Goal: Information Seeking & Learning: Learn about a topic

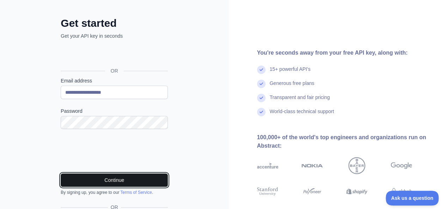
click at [113, 178] on button "Continue" at bounding box center [114, 180] width 107 height 13
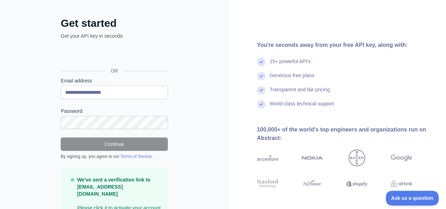
scroll to position [56, 0]
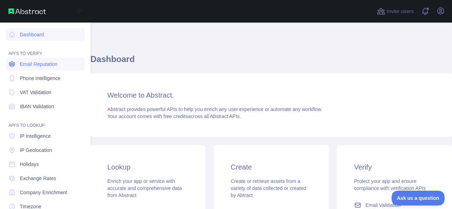
click at [28, 62] on span "Email Reputation" at bounding box center [39, 64] width 38 height 7
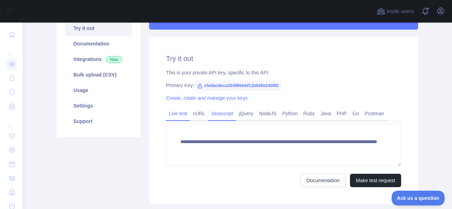
scroll to position [74, 0]
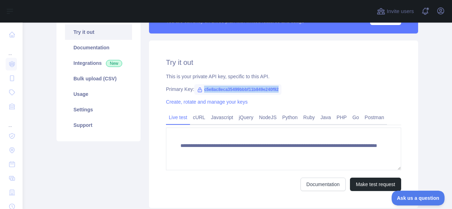
drag, startPoint x: 200, startPoint y: 88, endPoint x: 277, endPoint y: 92, distance: 77.7
click at [277, 92] on span "c5e8ac8eca35499bbbf11b849e240f92" at bounding box center [237, 89] width 87 height 11
copy span "c5e8ac8eca35499bbbf11b849e240f92"
click at [295, 93] on div "**********" at bounding box center [283, 125] width 269 height 168
drag, startPoint x: 199, startPoint y: 87, endPoint x: 277, endPoint y: 84, distance: 78.0
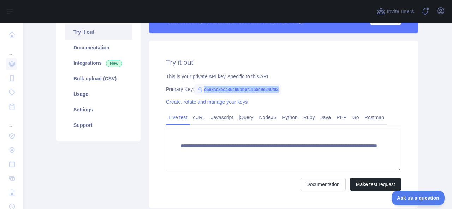
click at [277, 84] on div "**********" at bounding box center [283, 125] width 269 height 168
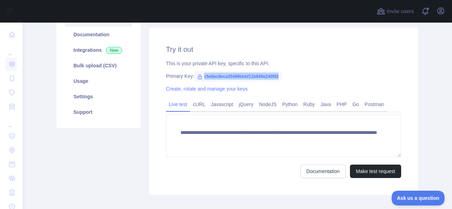
scroll to position [87, 0]
click at [333, 108] on link "PHP" at bounding box center [341, 104] width 16 height 11
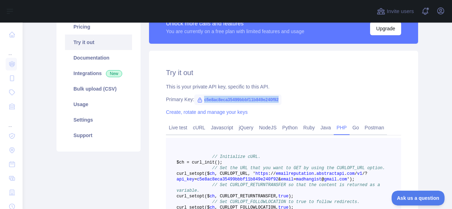
scroll to position [63, 0]
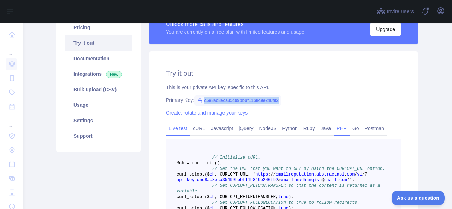
click at [166, 132] on link "Live test" at bounding box center [178, 128] width 24 height 11
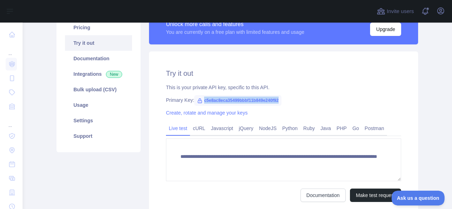
copy span "c5e8ac8eca35499bbbf11b849e240f92"
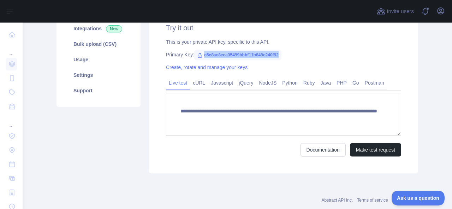
scroll to position [108, 0]
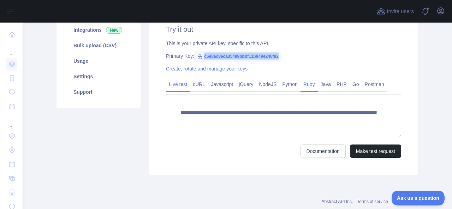
click at [303, 83] on link "Ruby" at bounding box center [308, 84] width 17 height 11
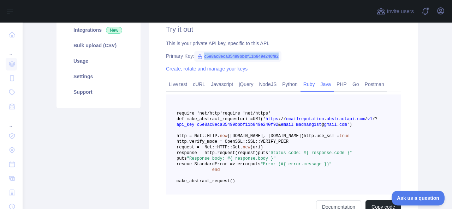
click at [322, 86] on link "Java" at bounding box center [325, 84] width 16 height 11
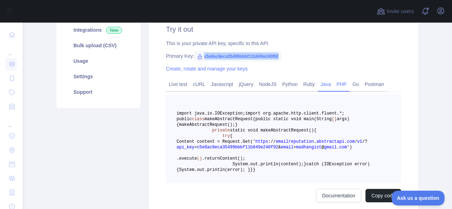
click at [335, 88] on link "PHP" at bounding box center [341, 84] width 16 height 11
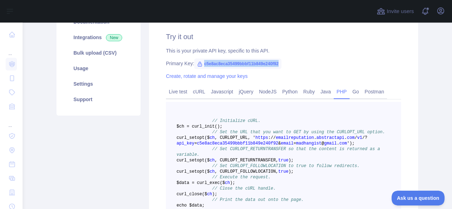
scroll to position [101, 0]
click at [171, 93] on link "Live test" at bounding box center [178, 90] width 24 height 11
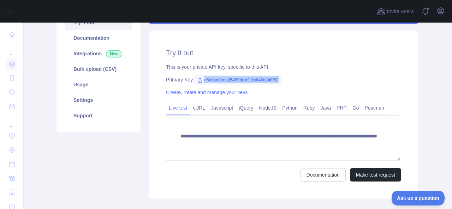
scroll to position [84, 0]
click at [198, 108] on link "cURL" at bounding box center [199, 107] width 18 height 11
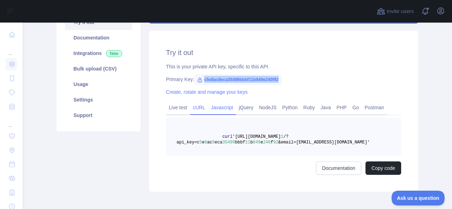
click at [214, 110] on link "Javascript" at bounding box center [222, 107] width 28 height 11
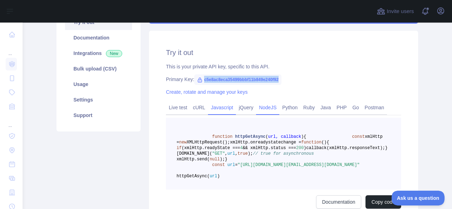
click at [257, 110] on link "NodeJS" at bounding box center [267, 107] width 23 height 11
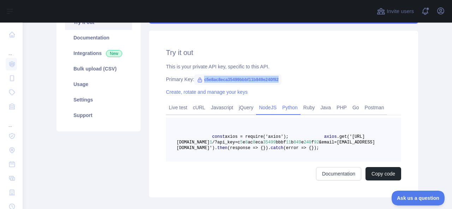
click at [287, 108] on link "Python" at bounding box center [289, 107] width 21 height 11
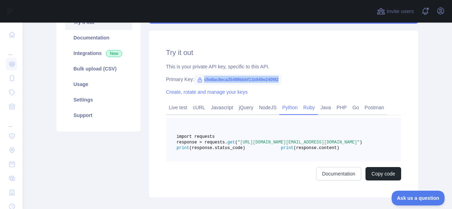
click at [304, 108] on link "Ruby" at bounding box center [308, 107] width 17 height 11
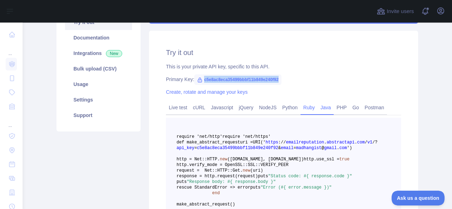
click at [317, 109] on link "Java" at bounding box center [325, 107] width 16 height 11
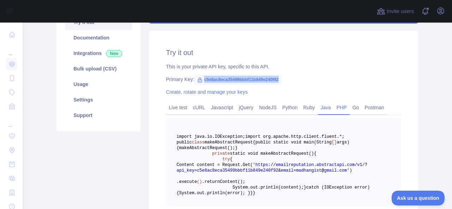
click at [338, 110] on link "PHP" at bounding box center [341, 107] width 16 height 11
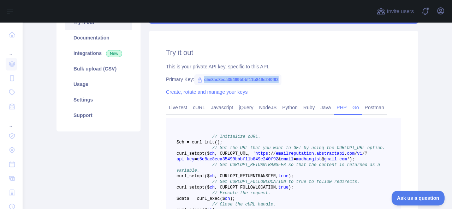
click at [353, 110] on link "Go" at bounding box center [355, 107] width 12 height 11
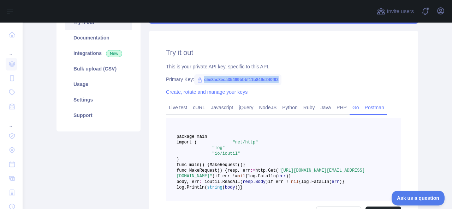
click at [368, 111] on link "Postman" at bounding box center [374, 107] width 25 height 11
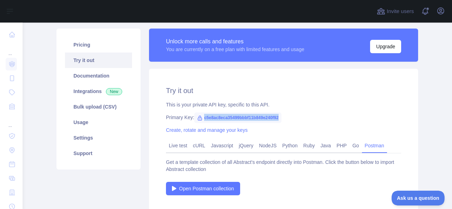
scroll to position [52, 0]
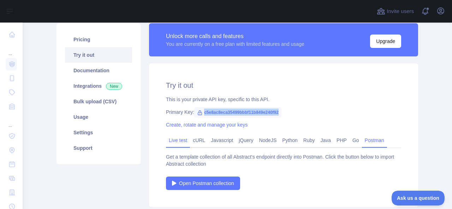
click at [175, 145] on link "Live test" at bounding box center [178, 140] width 24 height 11
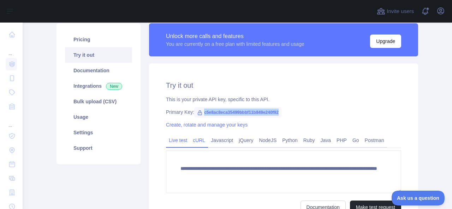
click at [195, 144] on link "cURL" at bounding box center [199, 140] width 18 height 11
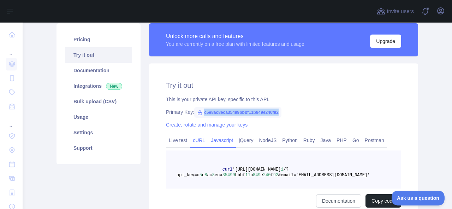
click at [212, 142] on link "Javascript" at bounding box center [222, 140] width 28 height 11
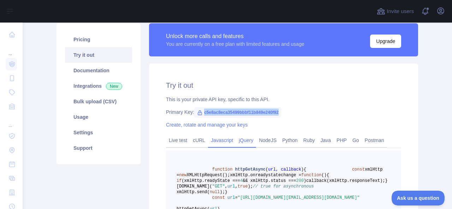
click at [237, 146] on link "jQuery" at bounding box center [246, 140] width 20 height 11
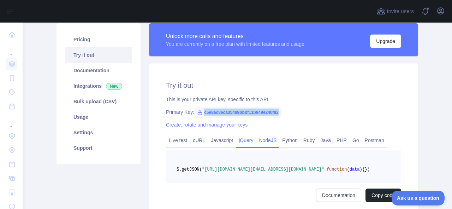
click at [261, 146] on link "NodeJS" at bounding box center [267, 140] width 23 height 11
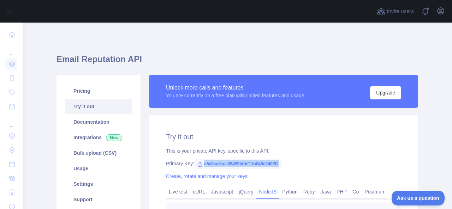
scroll to position [19, 0]
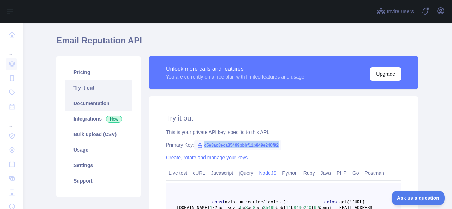
click at [94, 104] on link "Documentation" at bounding box center [98, 104] width 67 height 16
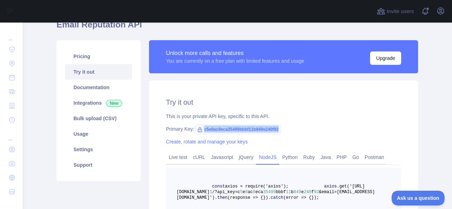
scroll to position [35, 0]
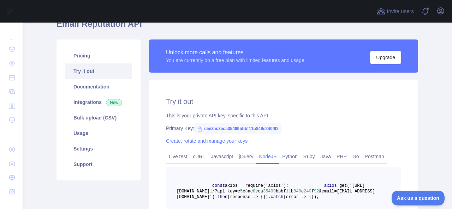
click at [311, 113] on div "This is your private API key, specific to this API." at bounding box center [283, 115] width 235 height 7
click at [109, 87] on link "Documentation" at bounding box center [98, 87] width 67 height 16
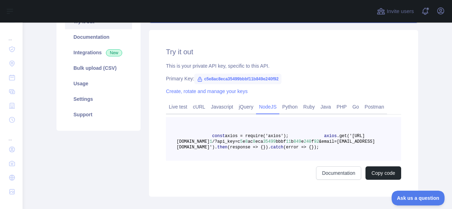
scroll to position [84, 0]
